Goal: Navigation & Orientation: Find specific page/section

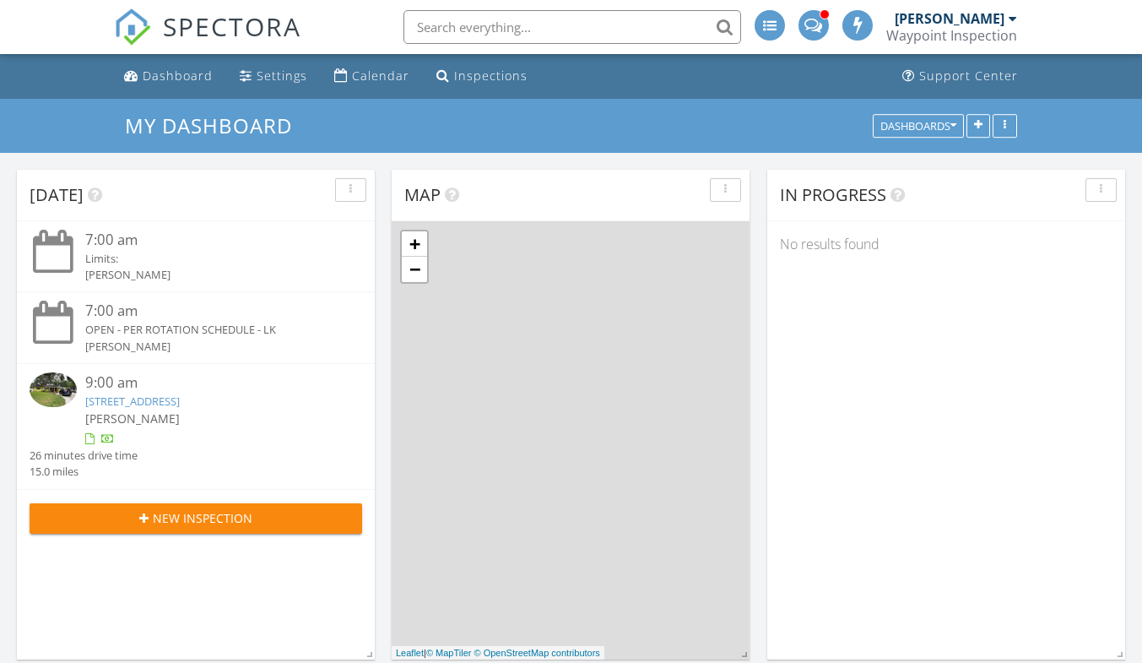
click at [182, 82] on div "Dashboard" at bounding box center [178, 76] width 70 height 16
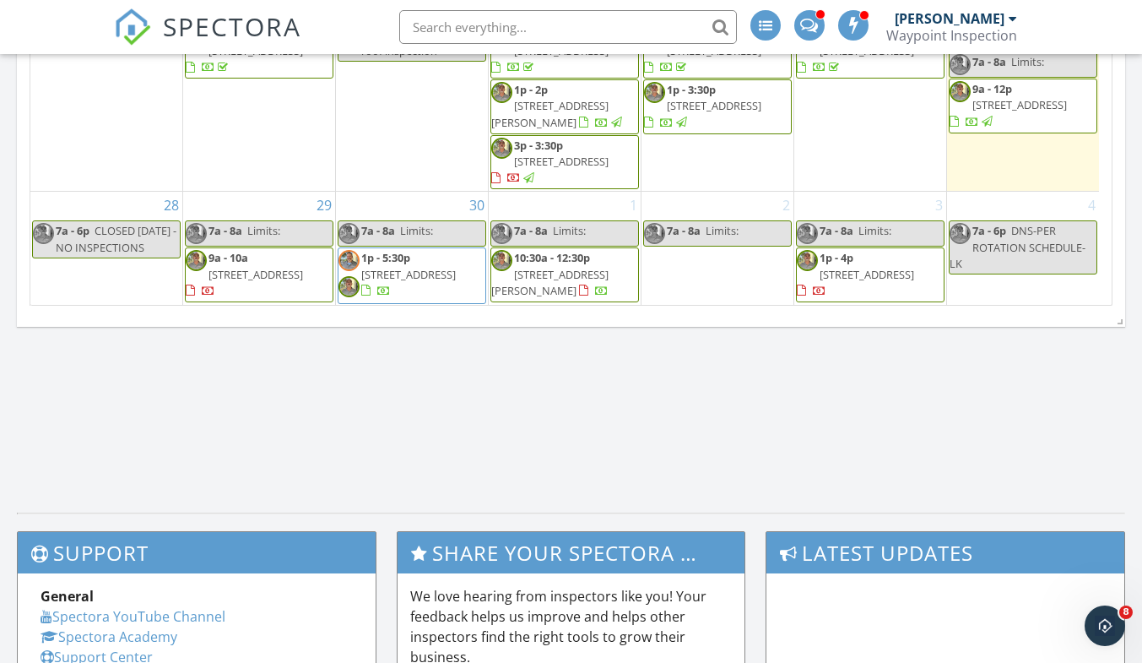
scroll to position [929, 0]
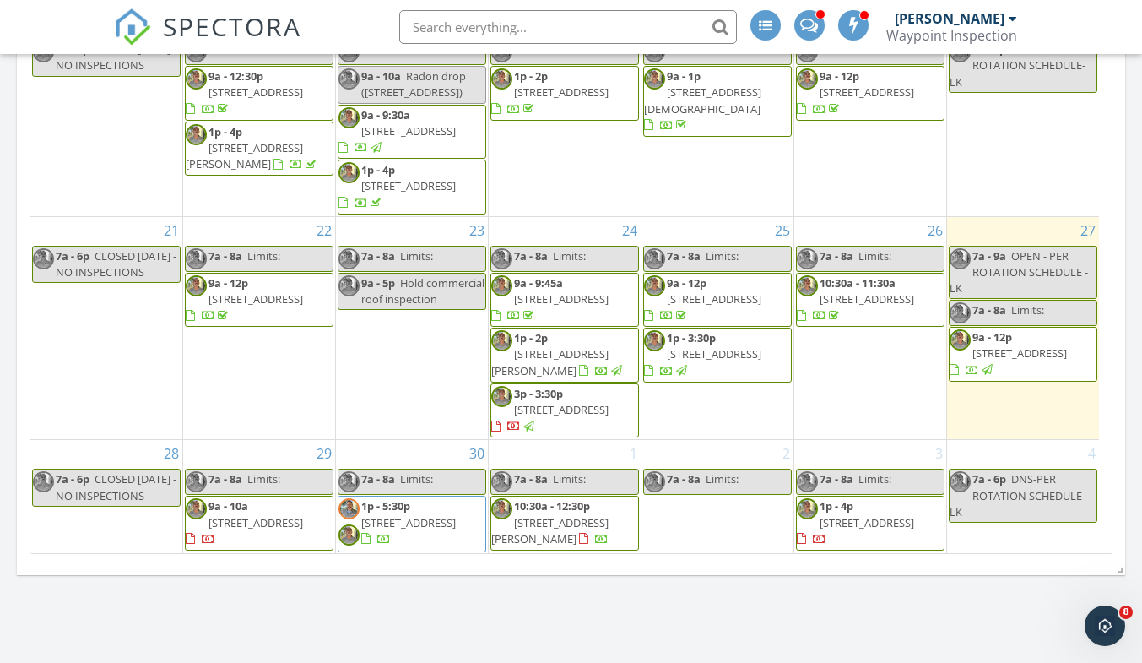
click at [279, 515] on span "15538 Darien Way, Clearwater 33764" at bounding box center [256, 522] width 95 height 15
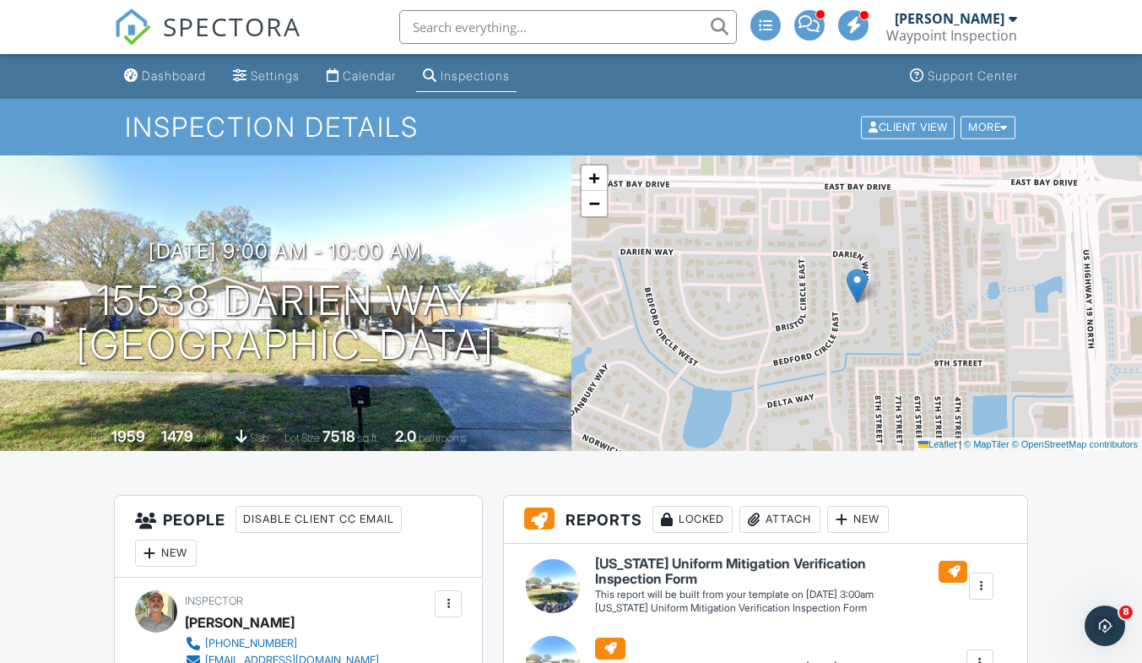
click at [179, 78] on div "Dashboard" at bounding box center [174, 75] width 64 height 14
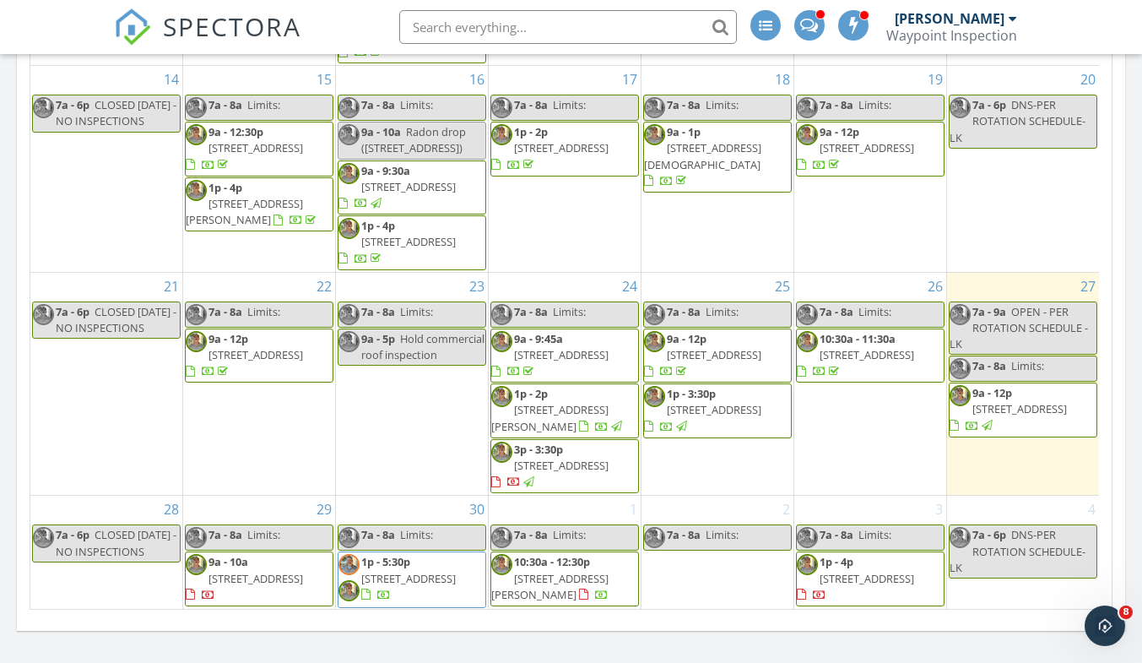
scroll to position [1013, 0]
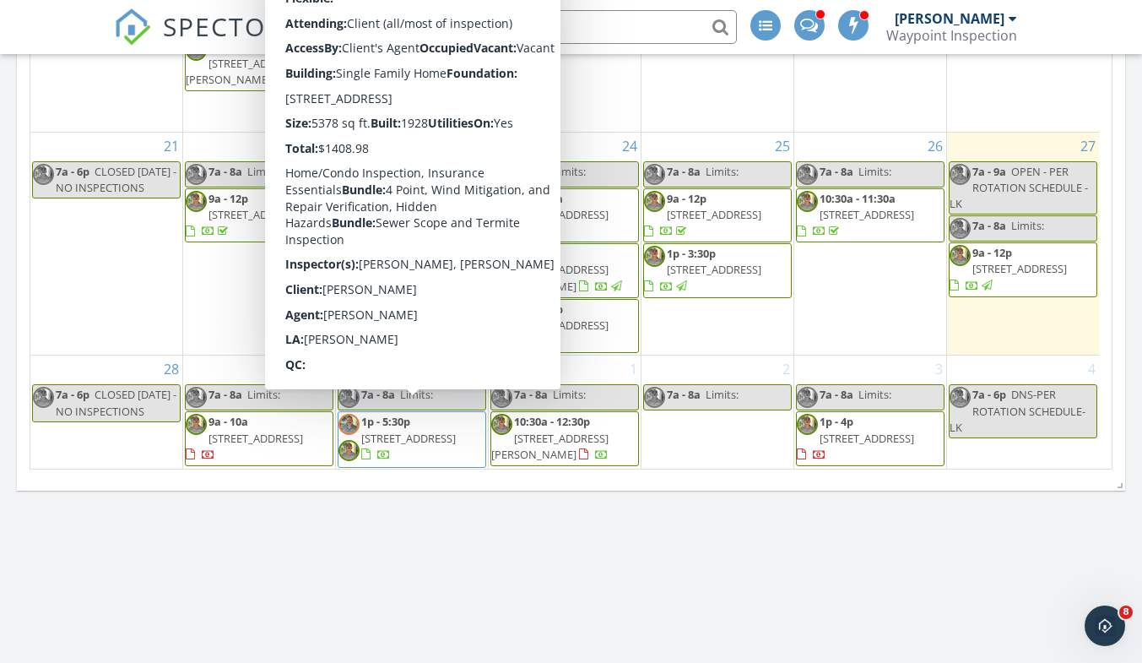
click at [409, 431] on span "321 Brightwaters Blvd NE, St. Petersburg 33704" at bounding box center [408, 438] width 95 height 15
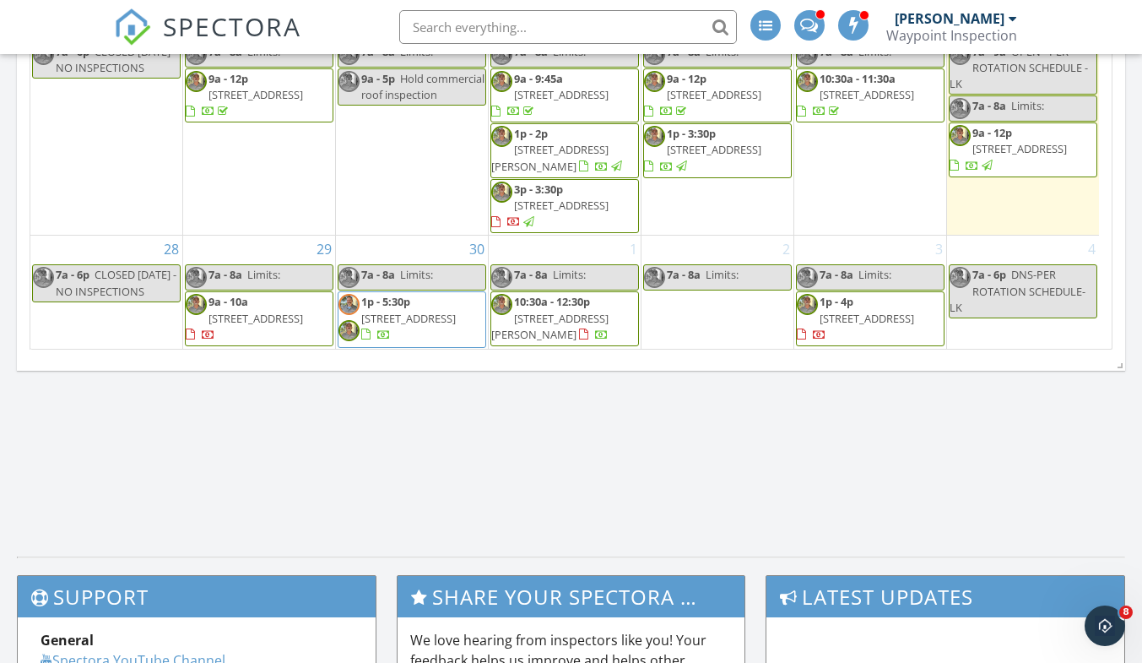
scroll to position [1267, 0]
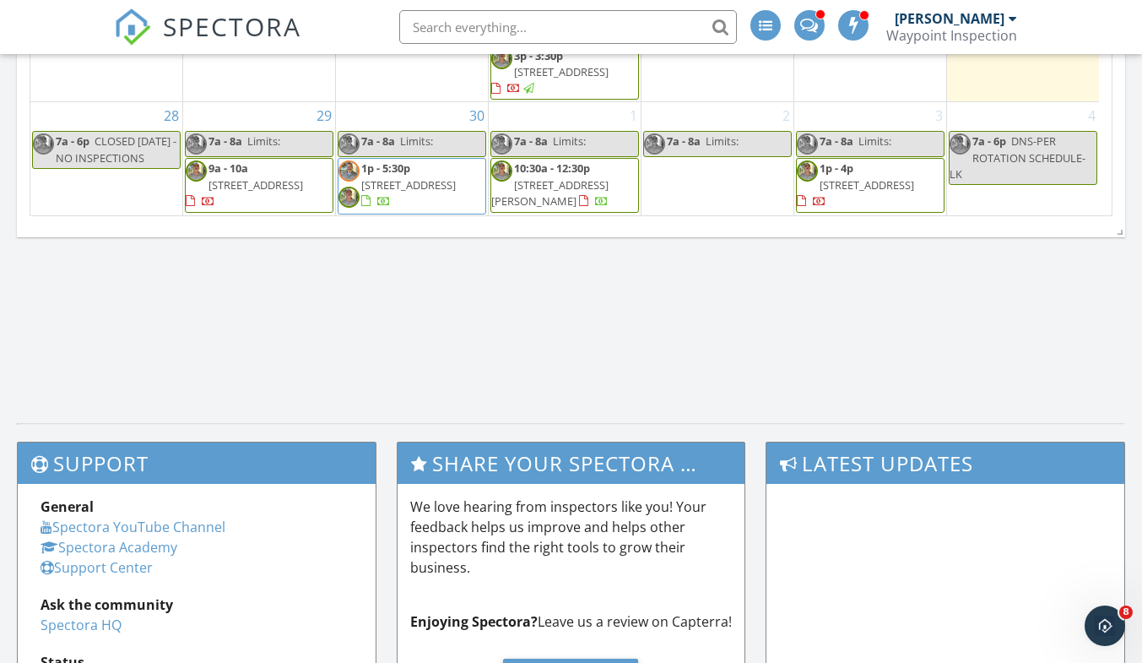
click at [855, 177] on span "7511 117th Ln E, Palmetto 34221" at bounding box center [867, 184] width 95 height 15
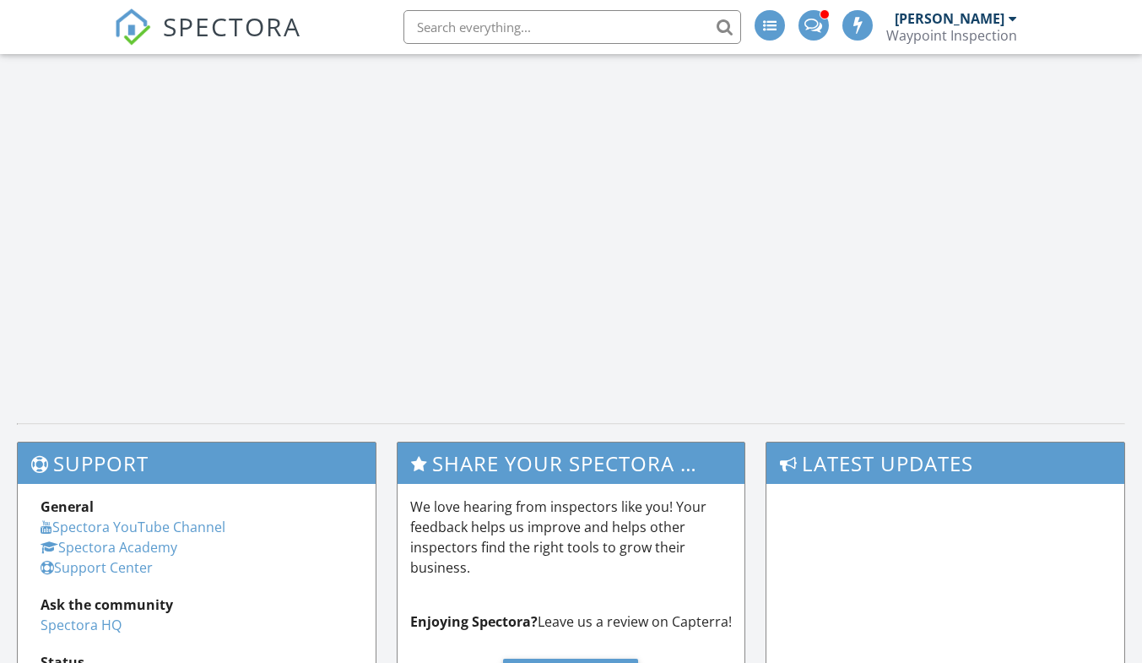
scroll to position [1563, 1169]
